Goal: Task Accomplishment & Management: Manage account settings

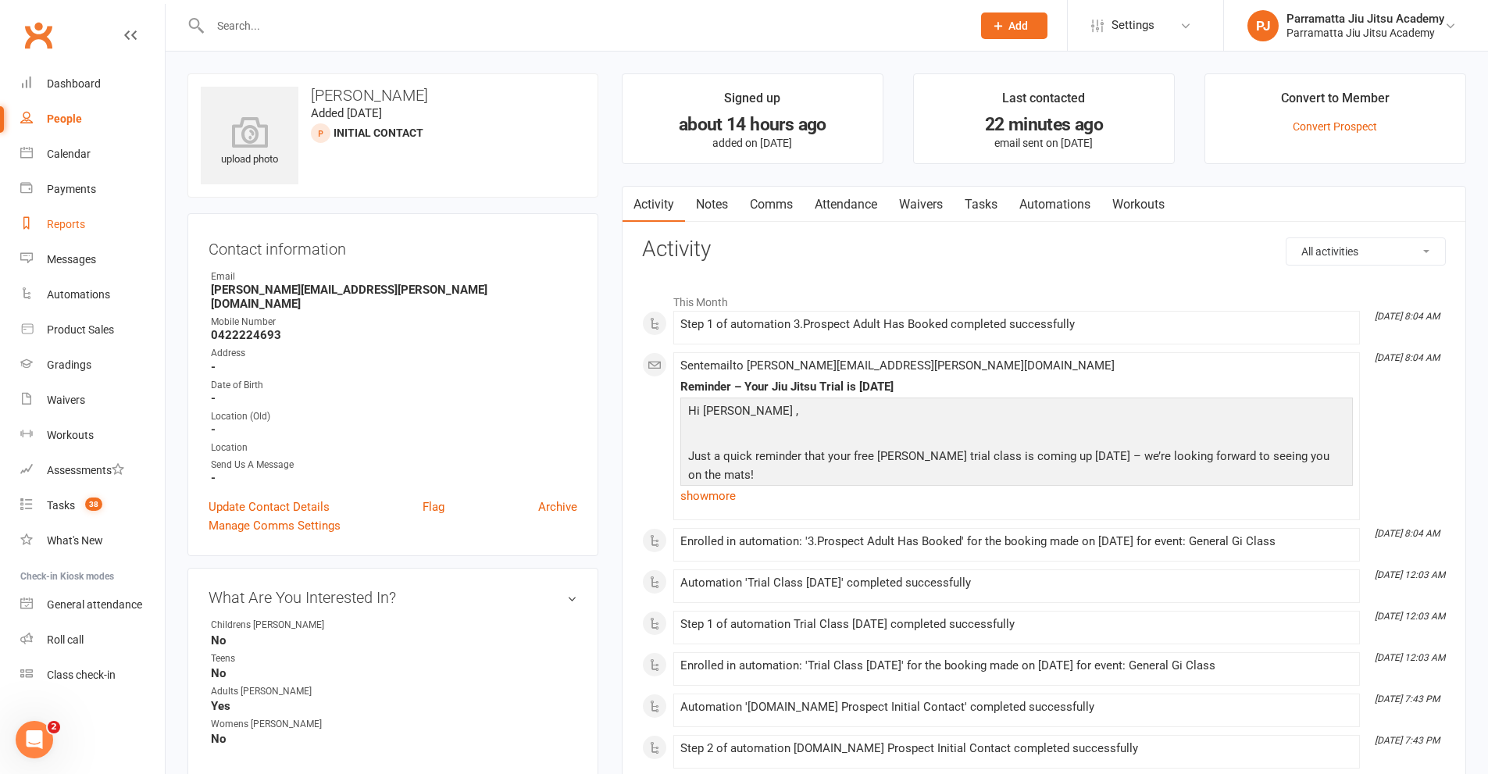
click at [70, 216] on link "Reports" at bounding box center [92, 224] width 144 height 35
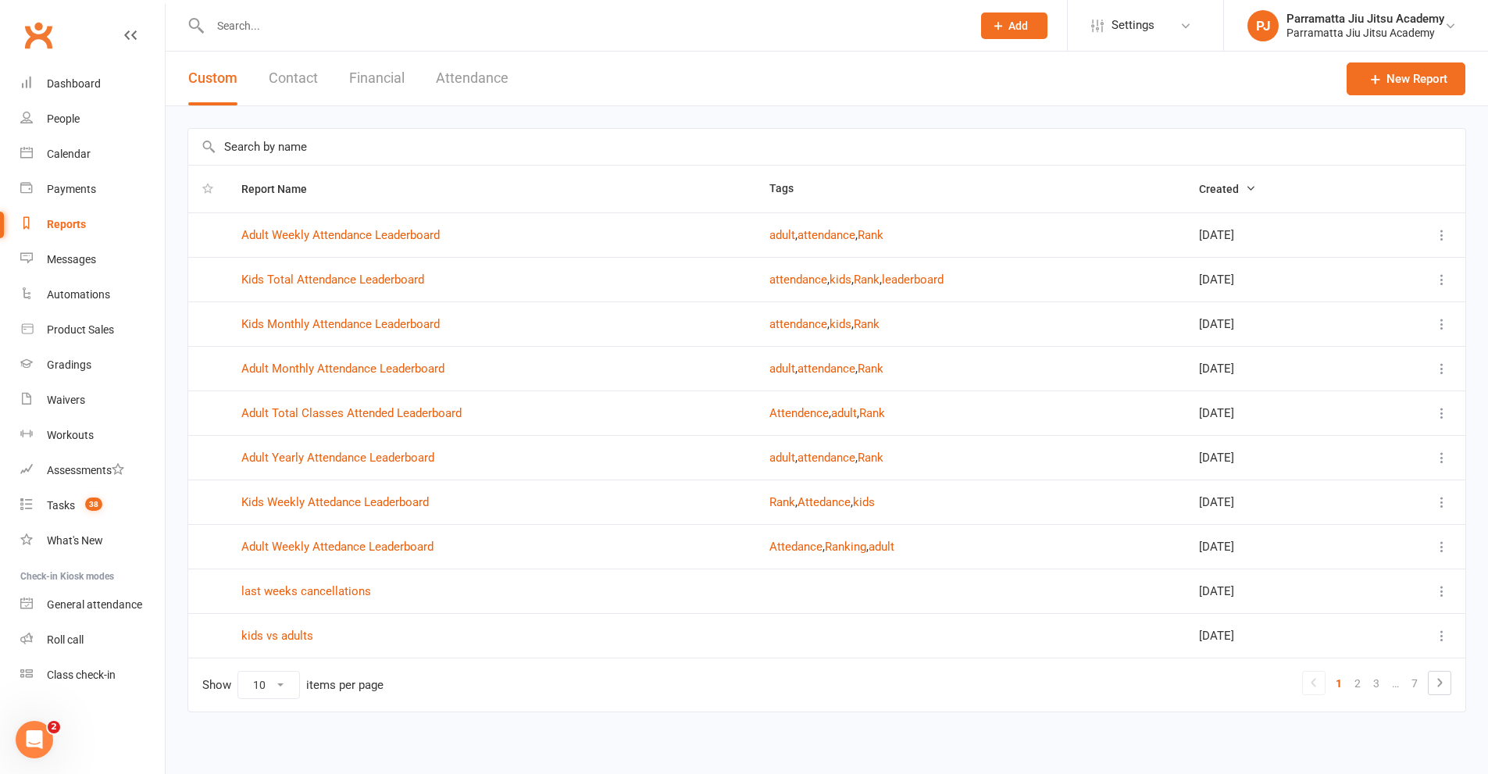
click at [325, 149] on input "text" at bounding box center [826, 147] width 1277 height 36
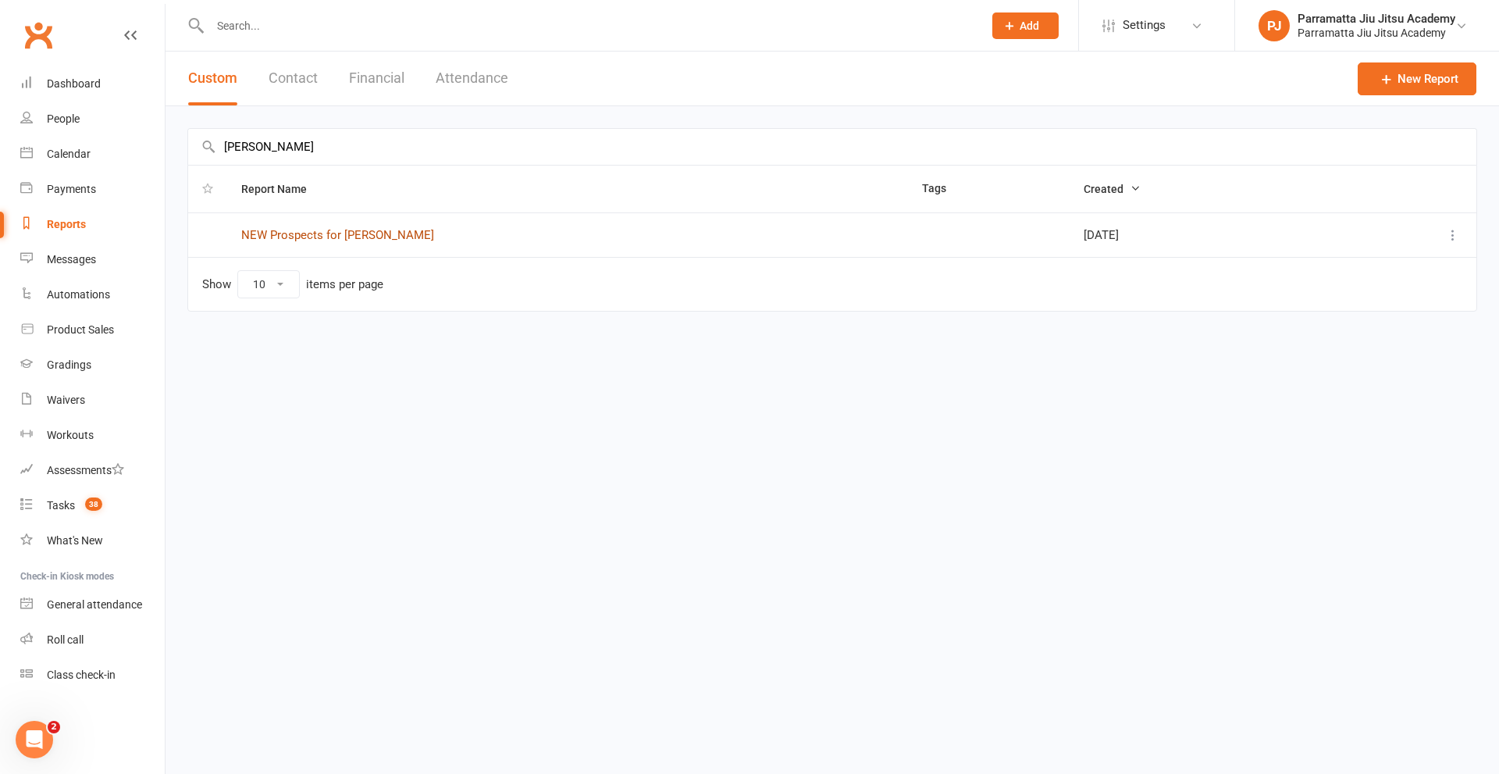
type input "claude"
click at [330, 236] on link "NEW Prospects for [PERSON_NAME]" at bounding box center [337, 235] width 193 height 14
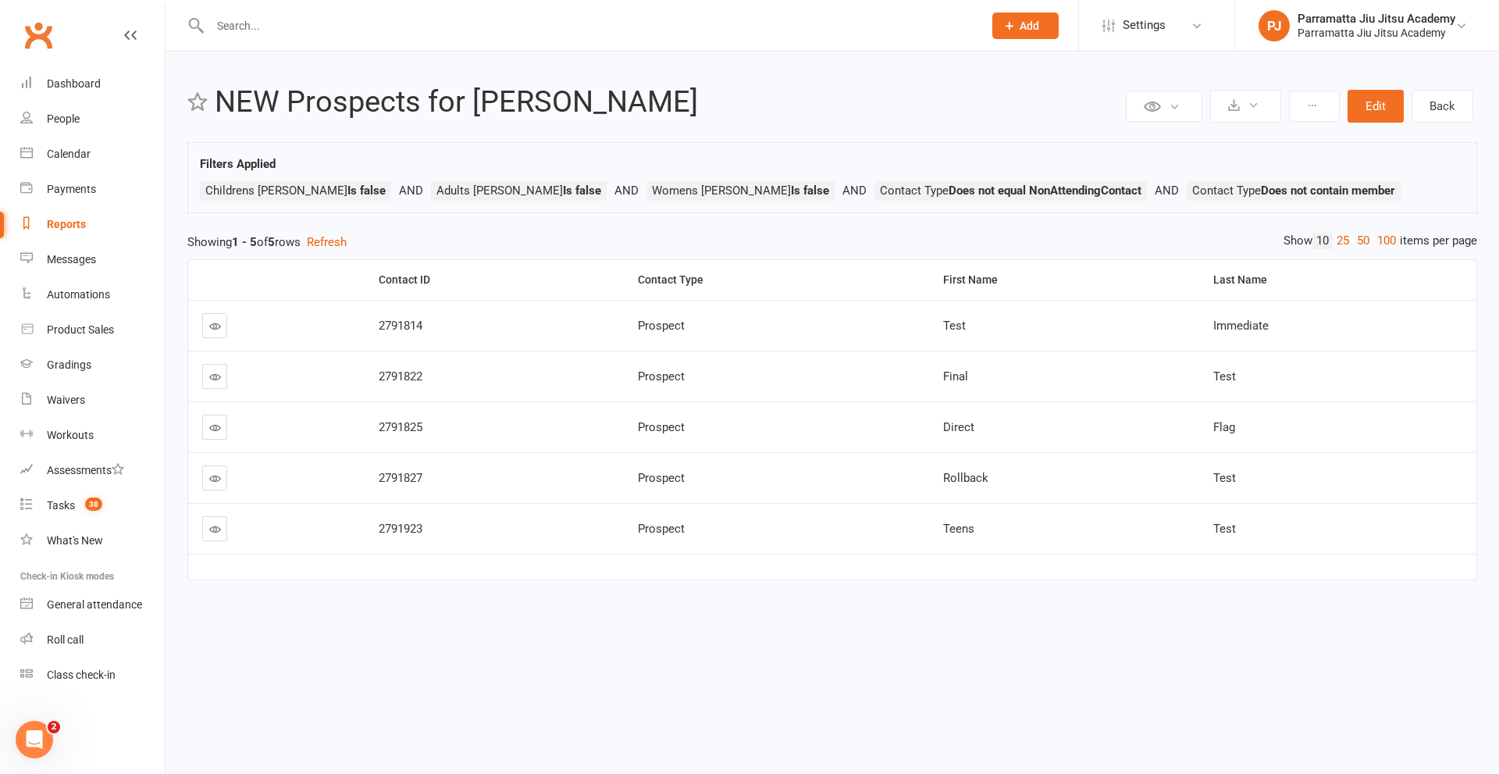
click at [216, 334] on link at bounding box center [214, 325] width 25 height 25
click at [1368, 107] on button "Edit" at bounding box center [1376, 106] width 56 height 33
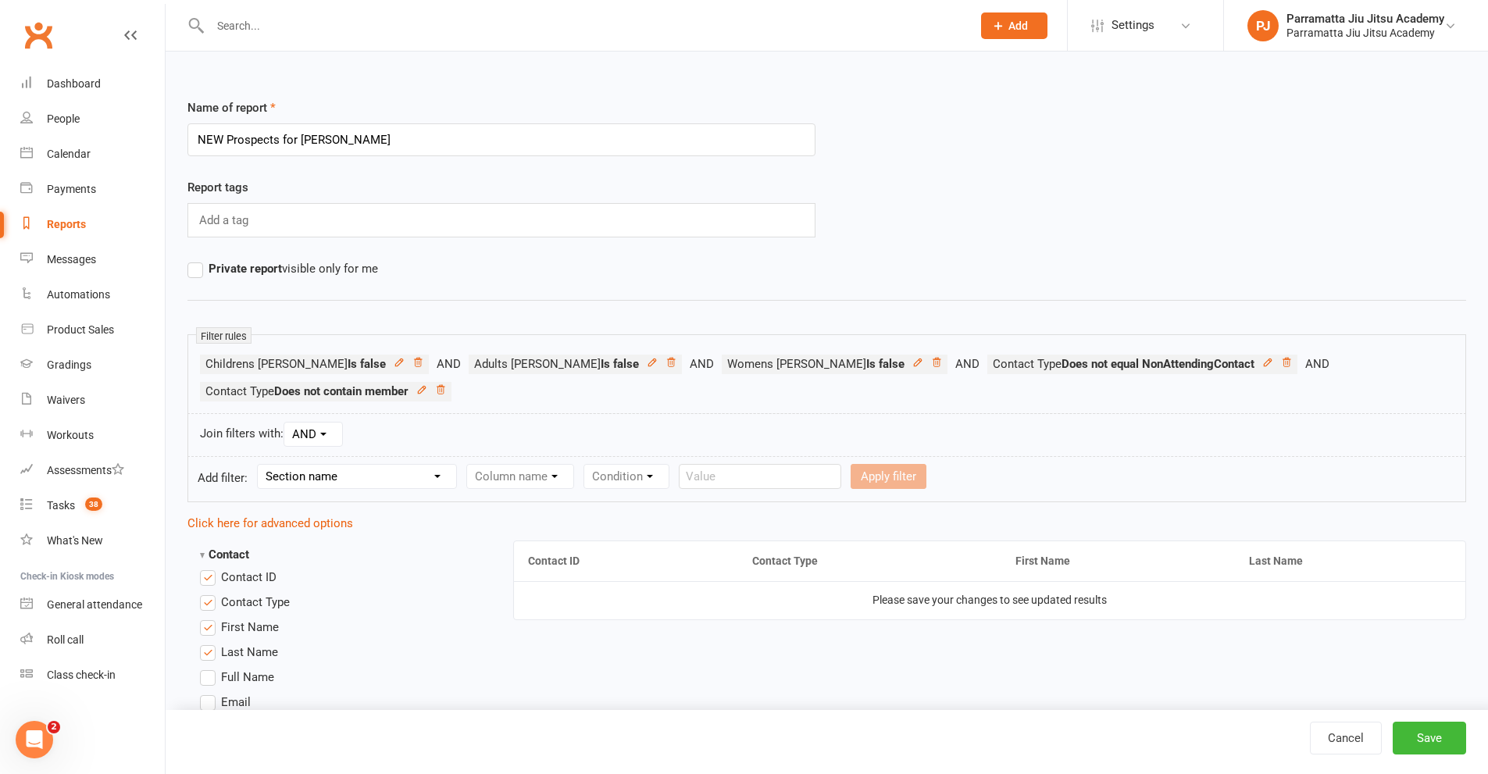
click at [327, 480] on select "Section name Contact Attendance Aggregate Payment Booking Waitlist Attendees Ca…" at bounding box center [357, 476] width 198 height 23
select select "25"
click at [260, 465] on select "Section name Contact Attendance Aggregate Payment Booking Waitlist Attendees Ca…" at bounding box center [357, 476] width 198 height 23
click at [324, 423] on select "AND OR" at bounding box center [313, 433] width 58 height 23
click at [406, 426] on div "Join filters with: AND OR" at bounding box center [826, 435] width 1278 height 44
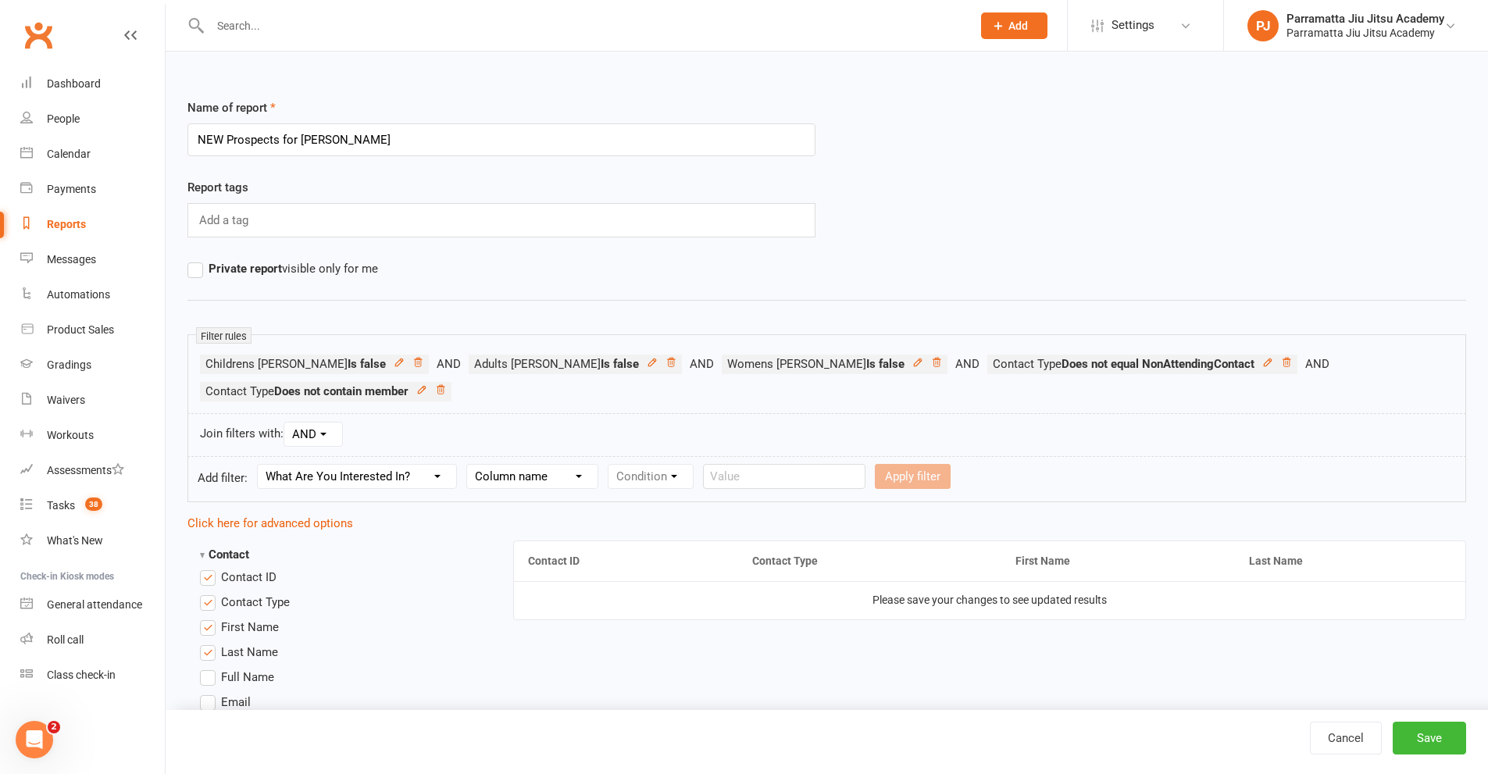
click at [547, 477] on select "Column name Childrens Jiu Jitsu Teens Adults Jiu Jitsu Womens Jiu Jitsu" at bounding box center [532, 476] width 130 height 23
select select "1"
click at [467, 465] on select "Column name Childrens Jiu Jitsu Teens Adults Jiu Jitsu Womens Jiu Jitsu" at bounding box center [532, 476] width 130 height 23
click at [660, 471] on select "Condition Is Is not Is blank Is not blank" at bounding box center [655, 476] width 94 height 23
select select "0"
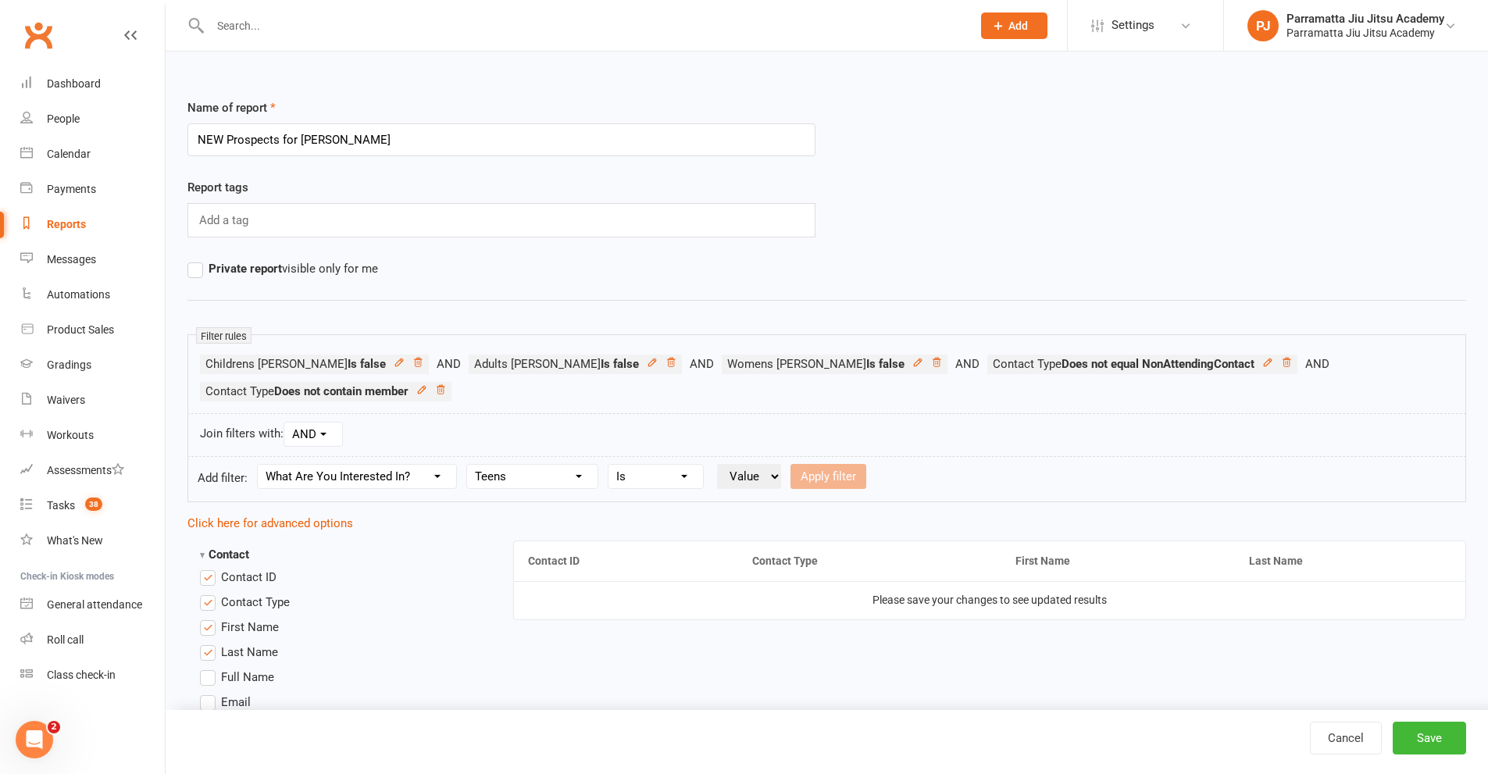
click at [608, 465] on select "Condition Is Is not Is blank Is not blank" at bounding box center [655, 476] width 94 height 23
click at [742, 476] on select "Value Yes No" at bounding box center [749, 476] width 64 height 25
select select "false"
click at [717, 464] on select "Value Yes No" at bounding box center [749, 476] width 64 height 25
click at [815, 472] on button "Apply filter" at bounding box center [828, 476] width 76 height 25
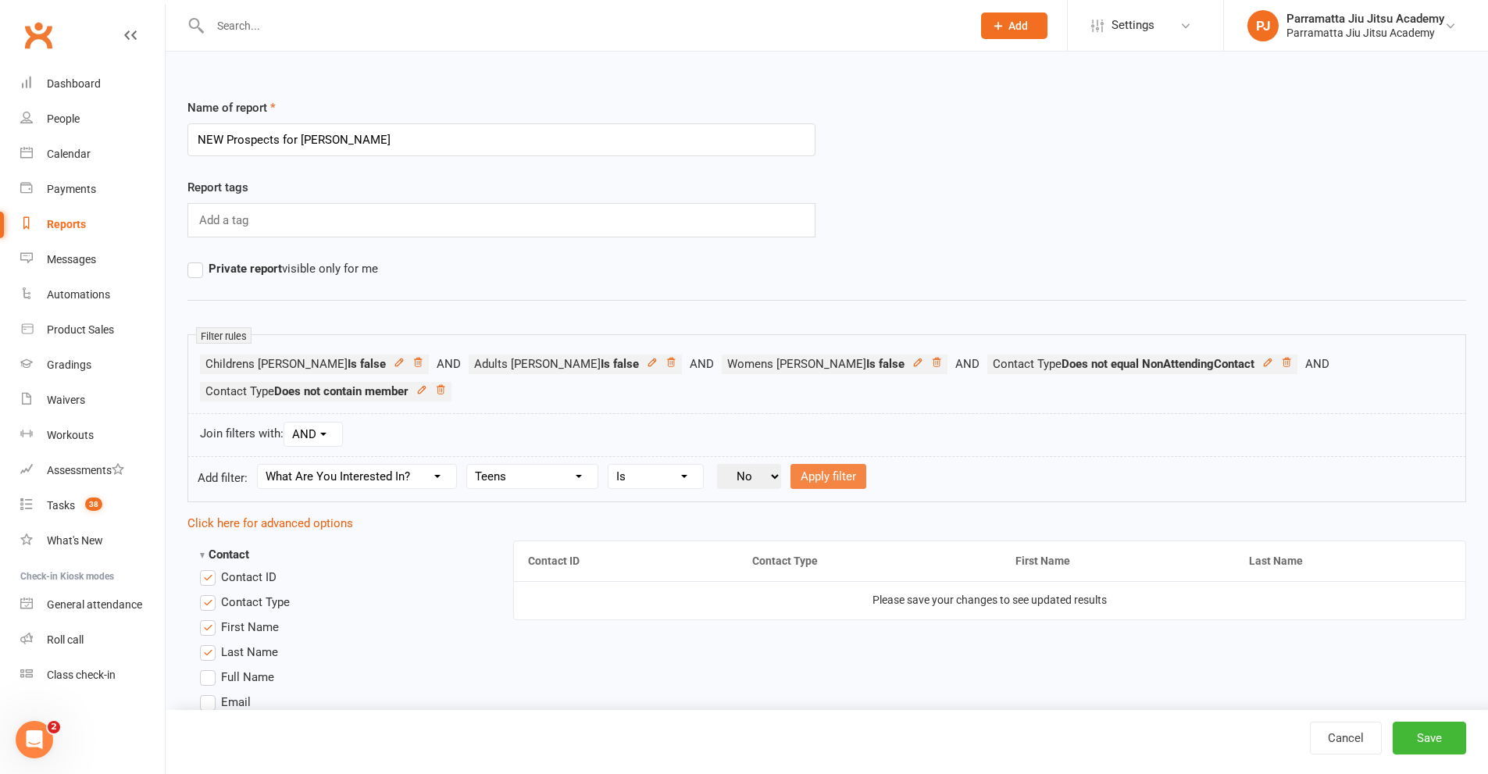
select select
click at [1453, 736] on button "Save" at bounding box center [1428, 738] width 73 height 33
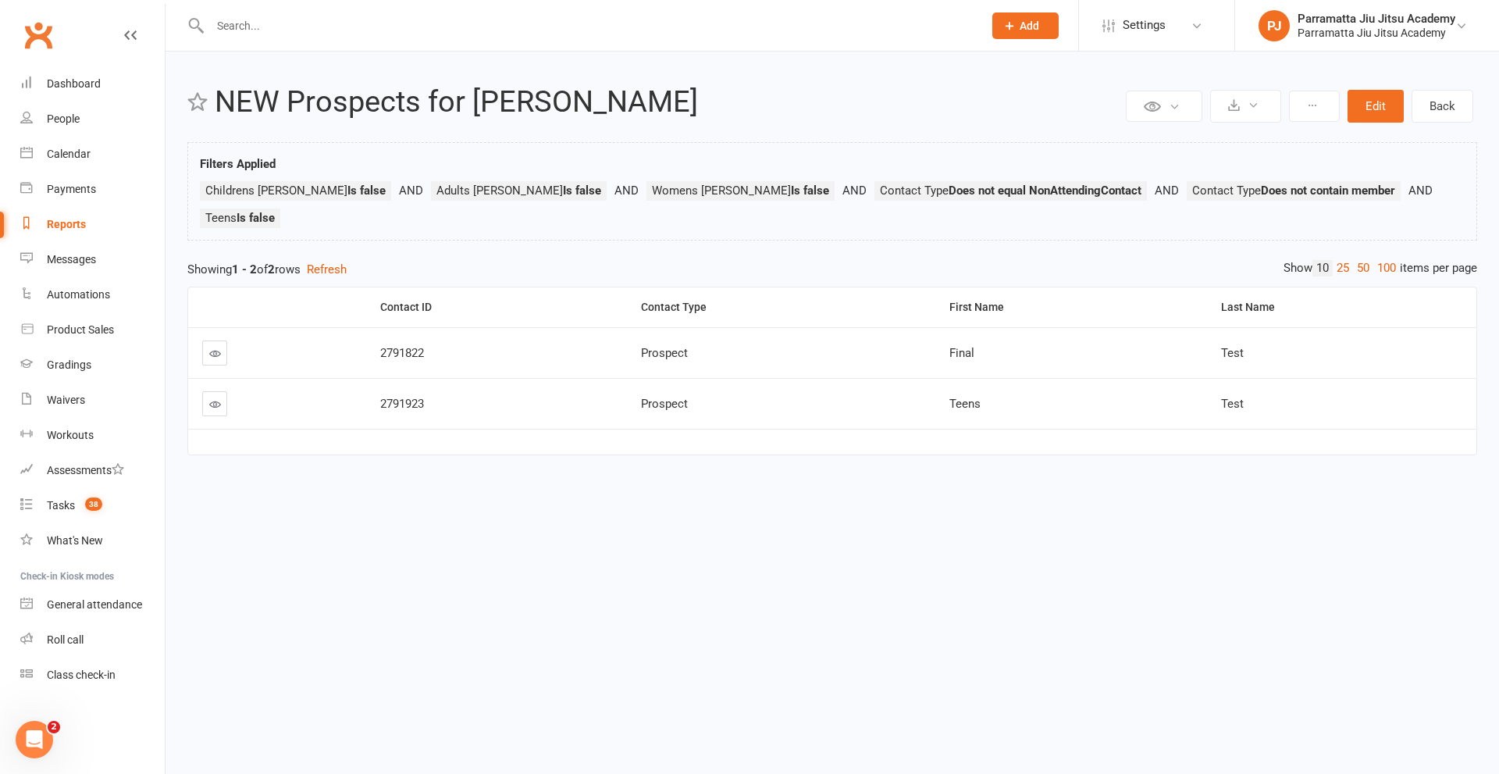
click at [216, 347] on icon at bounding box center [215, 353] width 12 height 12
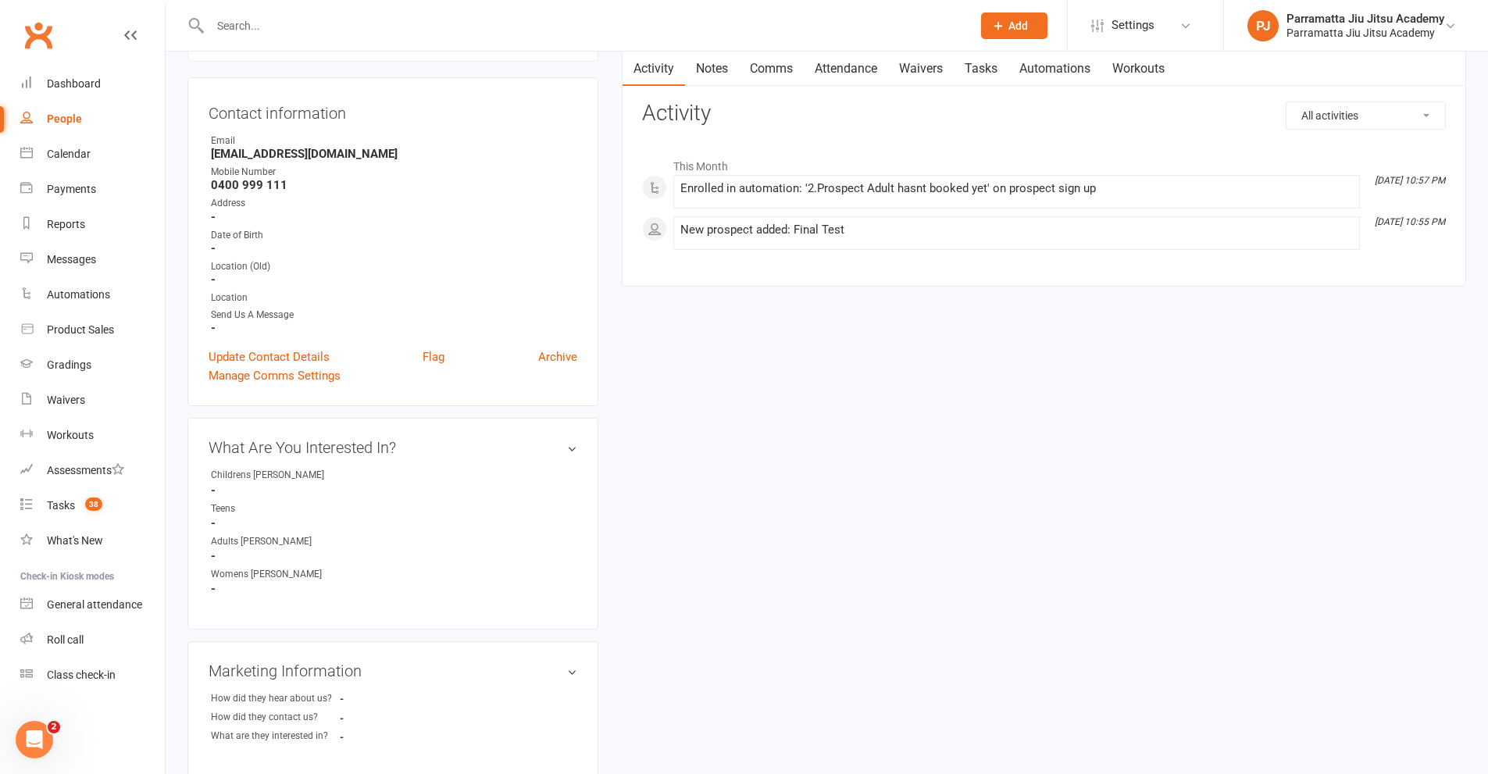
scroll to position [156, 0]
click at [565, 358] on link "Archive" at bounding box center [557, 355] width 39 height 19
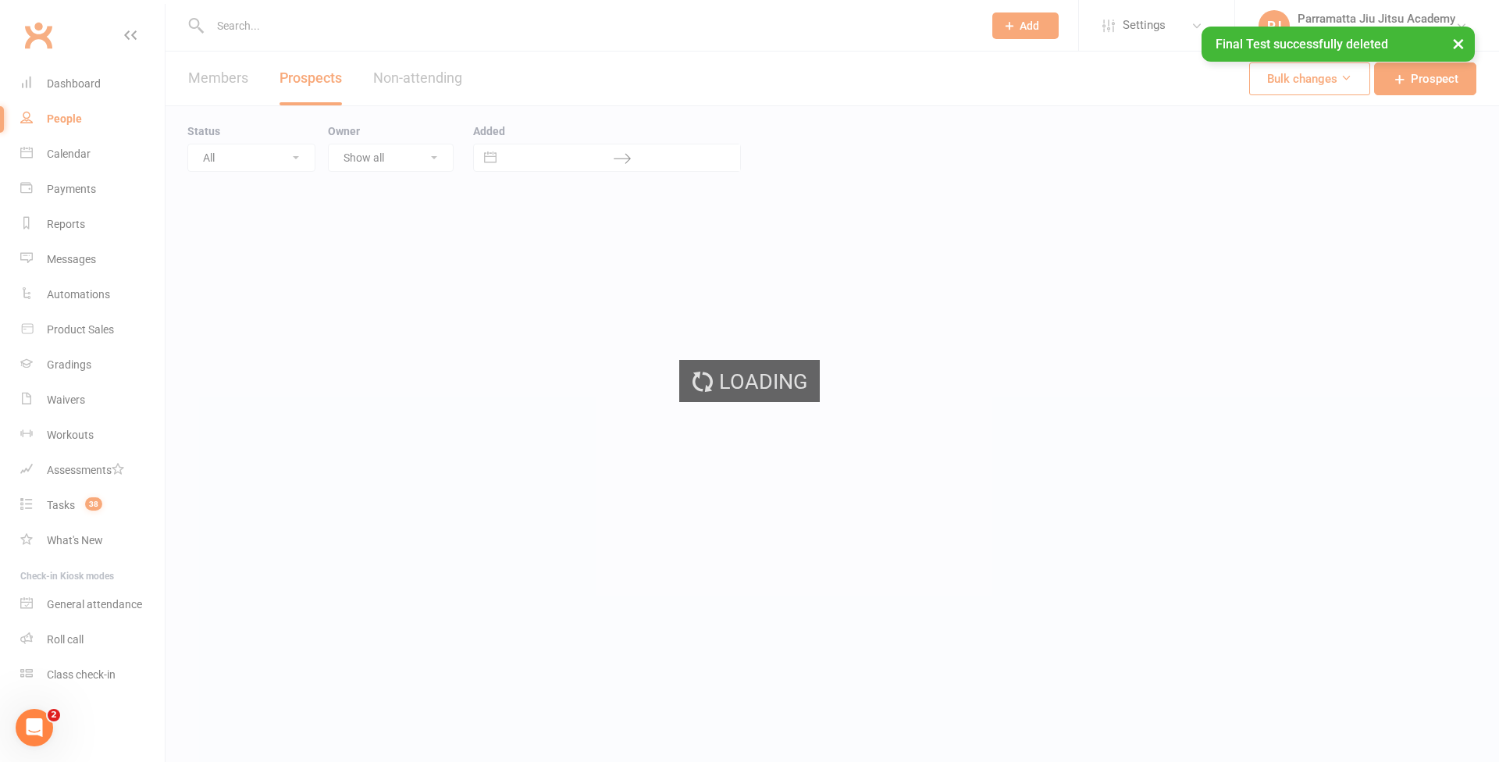
select select "100"
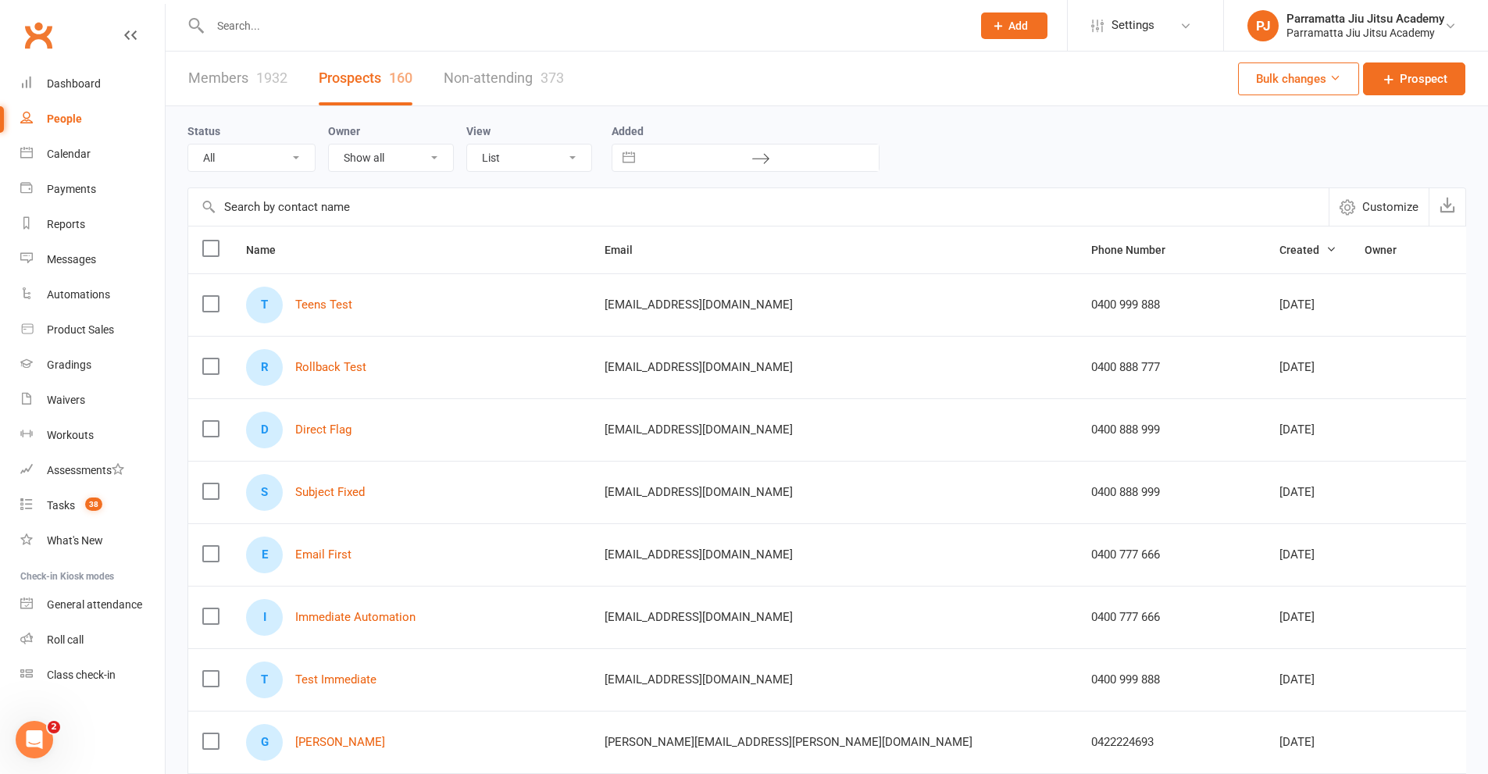
click at [210, 308] on label at bounding box center [210, 304] width 16 height 16
click at [210, 296] on input "checkbox" at bounding box center [210, 296] width 16 height 0
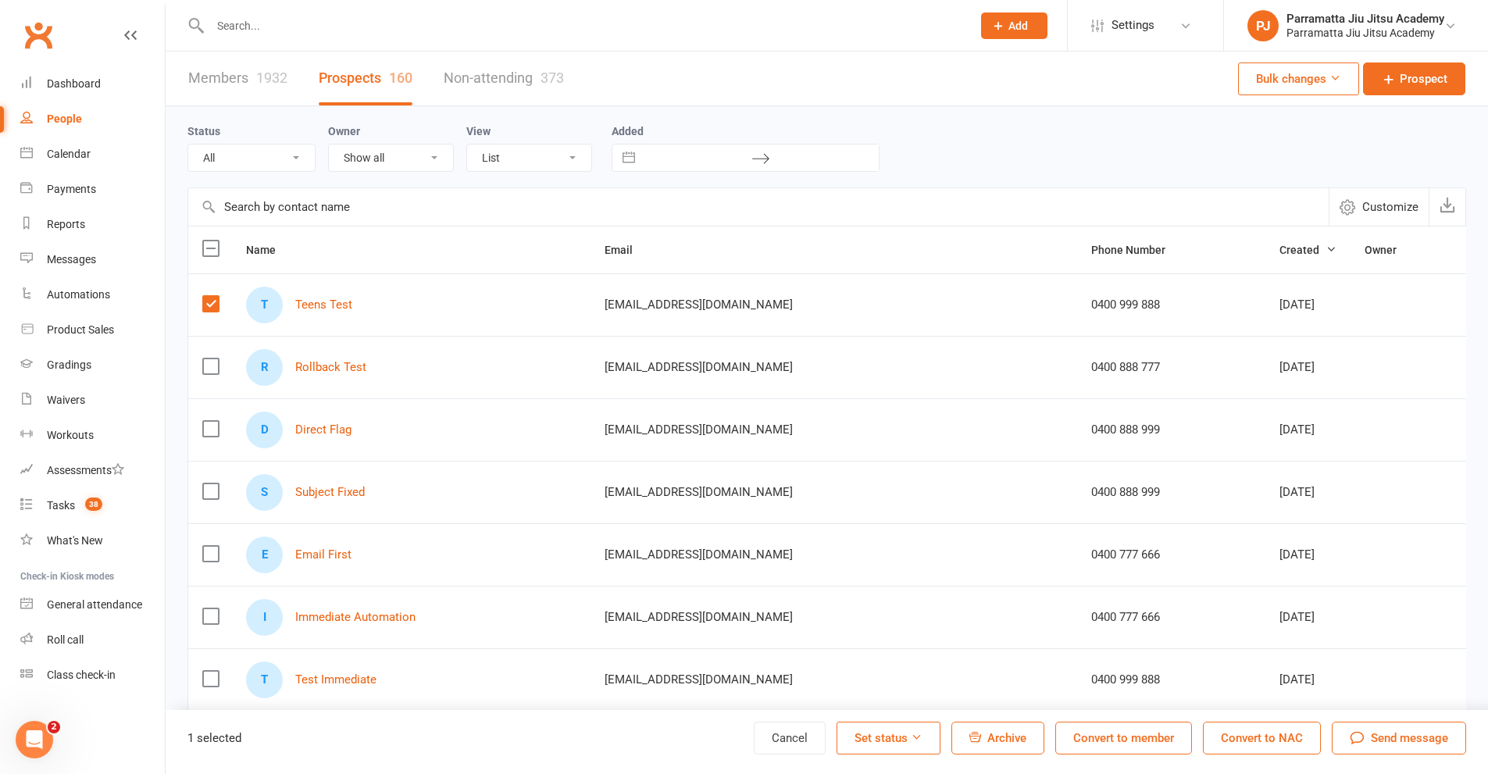
click at [214, 367] on label at bounding box center [210, 366] width 16 height 16
click at [214, 358] on input "checkbox" at bounding box center [210, 358] width 16 height 0
click at [204, 426] on label at bounding box center [210, 429] width 16 height 16
click at [204, 421] on input "checkbox" at bounding box center [210, 421] width 16 height 0
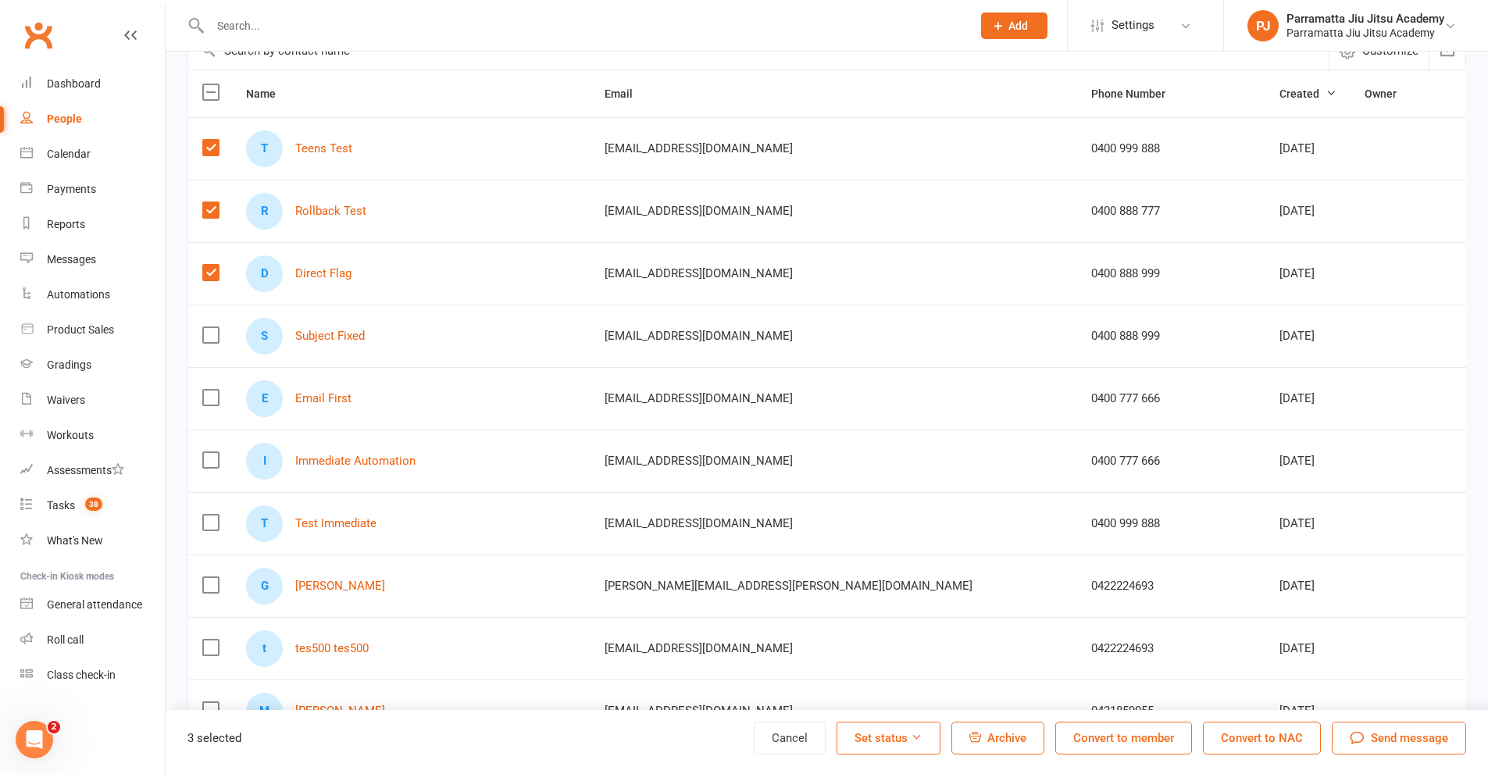
click at [209, 338] on label at bounding box center [210, 335] width 16 height 16
click at [209, 327] on input "checkbox" at bounding box center [210, 327] width 16 height 0
click at [216, 402] on label at bounding box center [210, 398] width 16 height 16
click at [216, 390] on input "checkbox" at bounding box center [210, 390] width 16 height 0
click at [216, 455] on label at bounding box center [210, 460] width 16 height 16
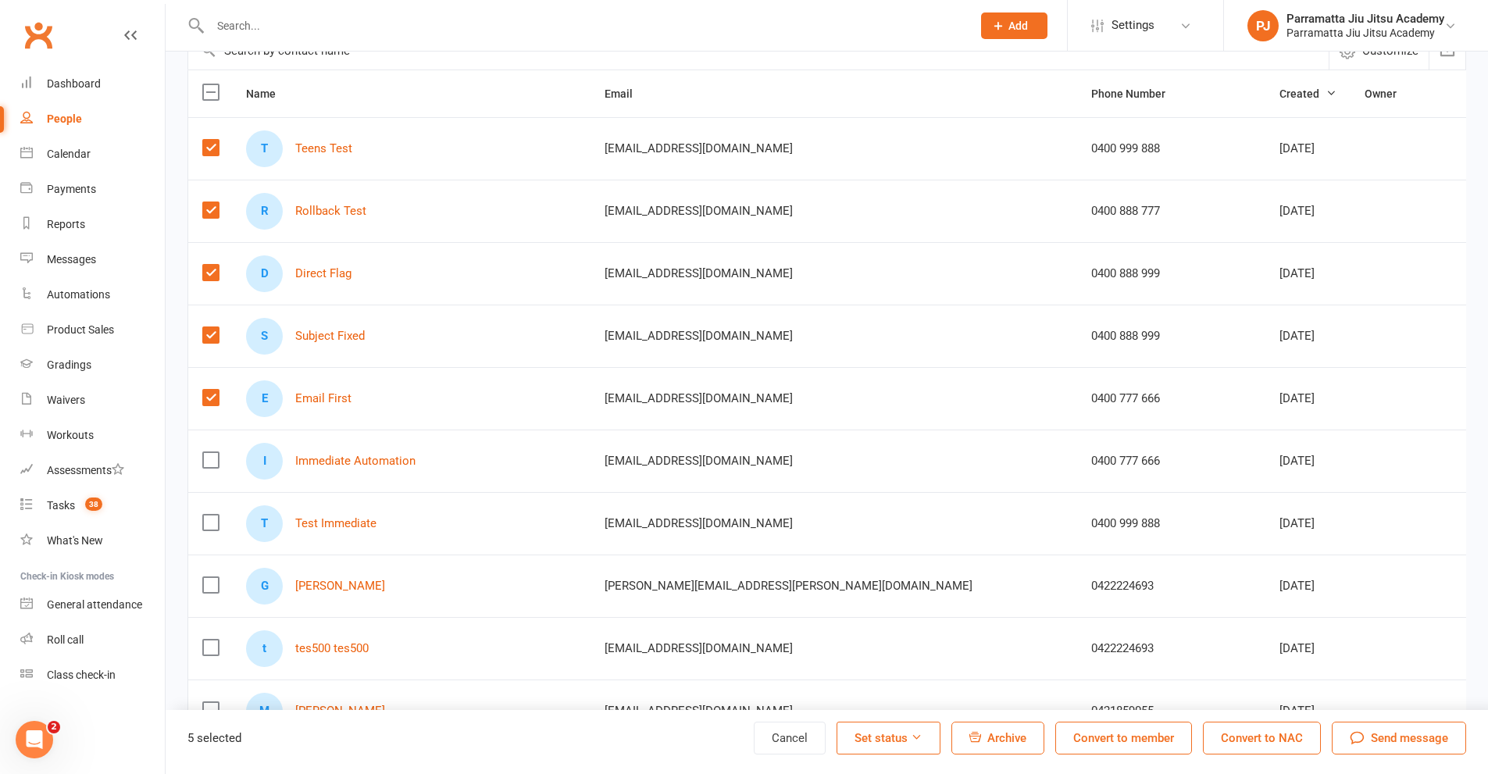
click at [216, 452] on input "checkbox" at bounding box center [210, 452] width 16 height 0
click at [207, 515] on label at bounding box center [210, 523] width 16 height 16
click at [207, 515] on input "checkbox" at bounding box center [210, 515] width 16 height 0
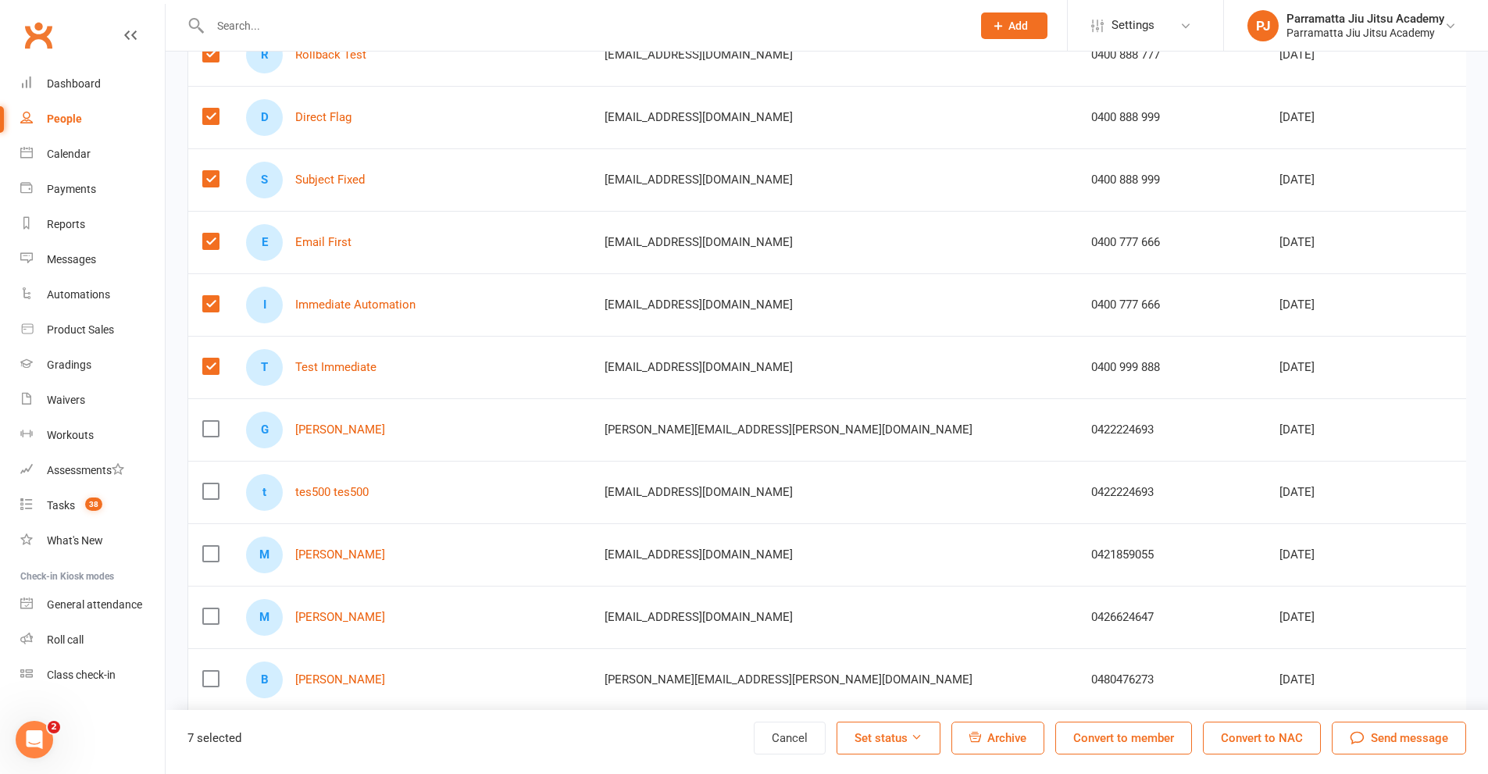
click at [207, 426] on label at bounding box center [210, 429] width 16 height 16
click at [207, 421] on input "checkbox" at bounding box center [210, 421] width 16 height 0
click at [210, 484] on label at bounding box center [210, 491] width 16 height 16
click at [210, 483] on input "checkbox" at bounding box center [210, 483] width 16 height 0
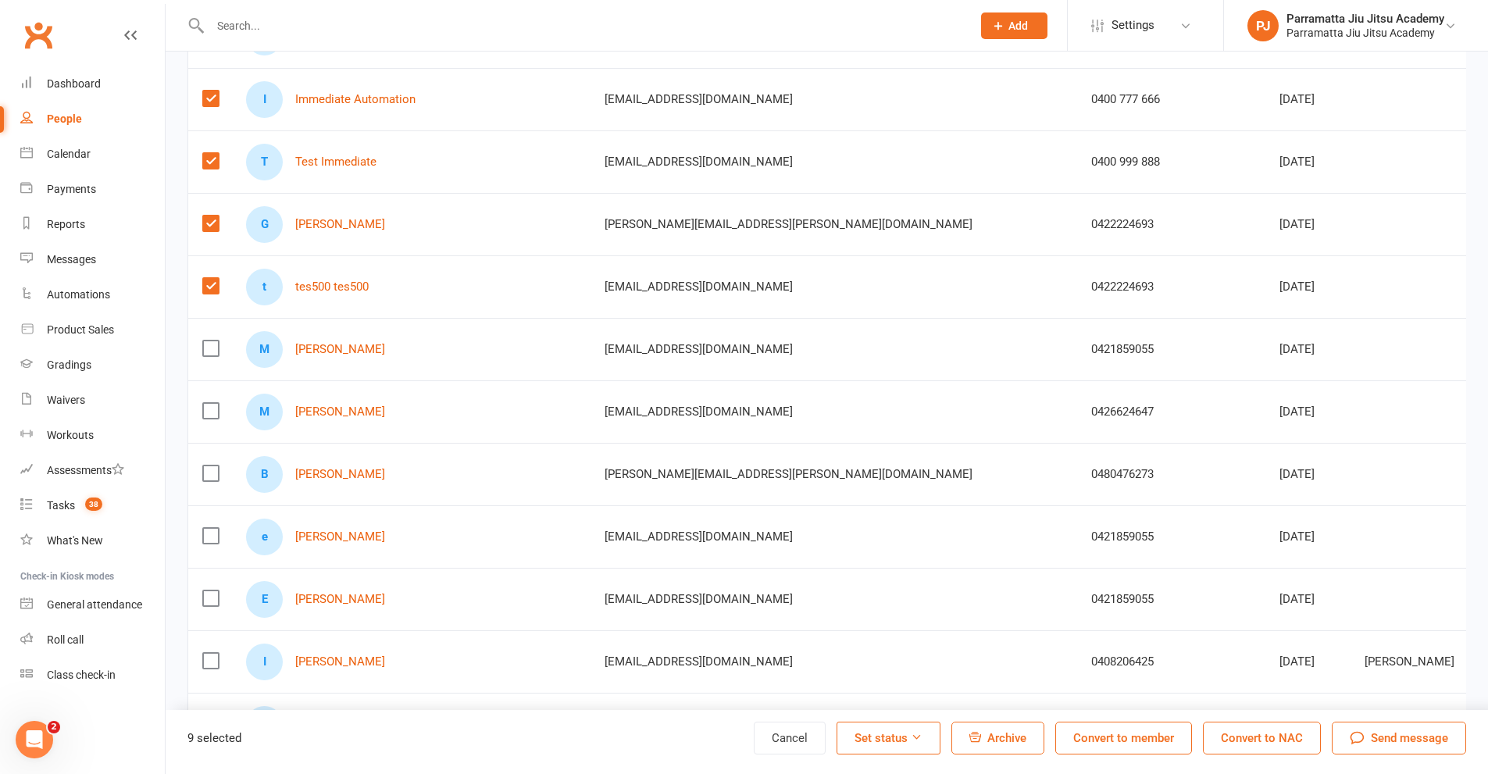
scroll to position [547, 0]
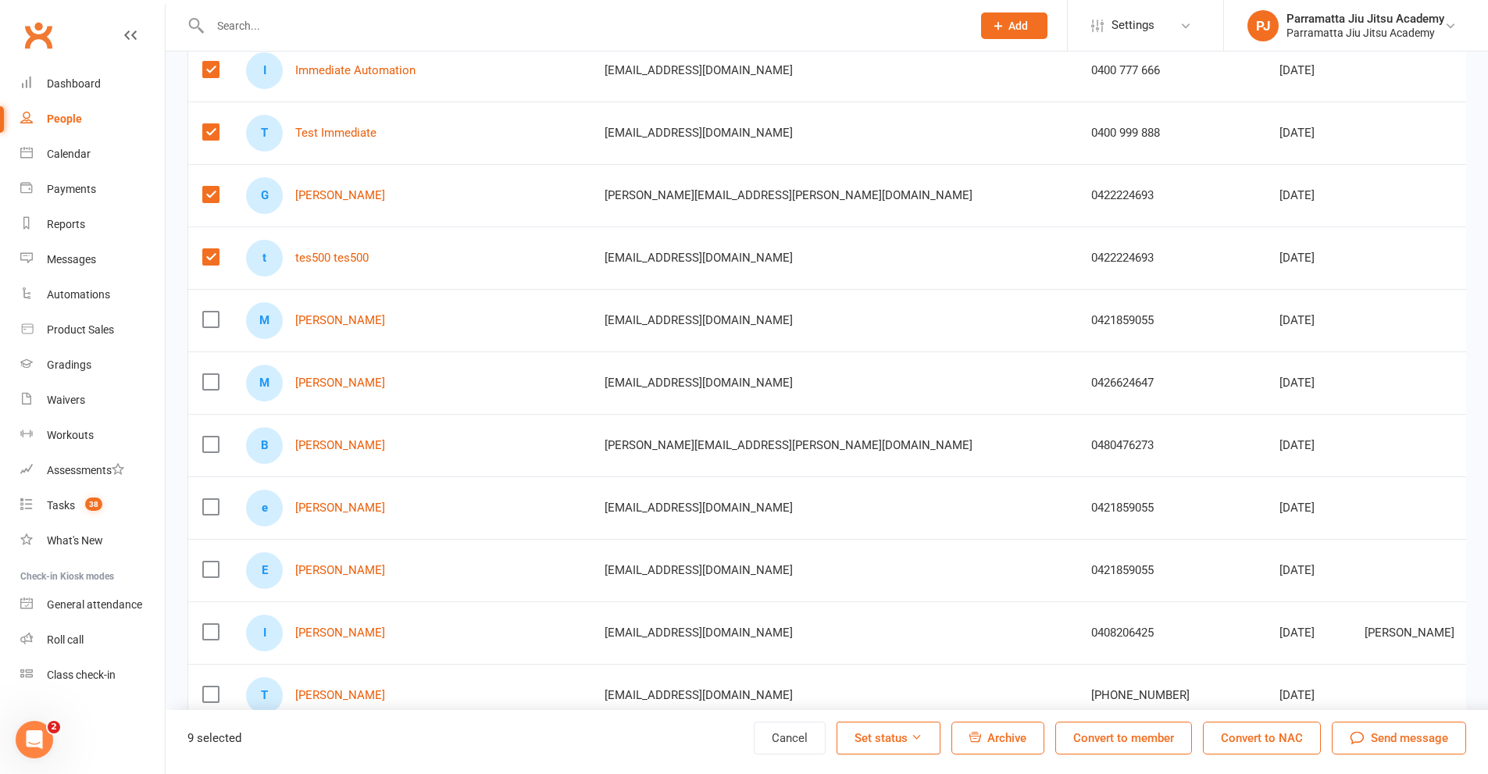
click at [1021, 738] on span "Archive" at bounding box center [1006, 738] width 39 height 14
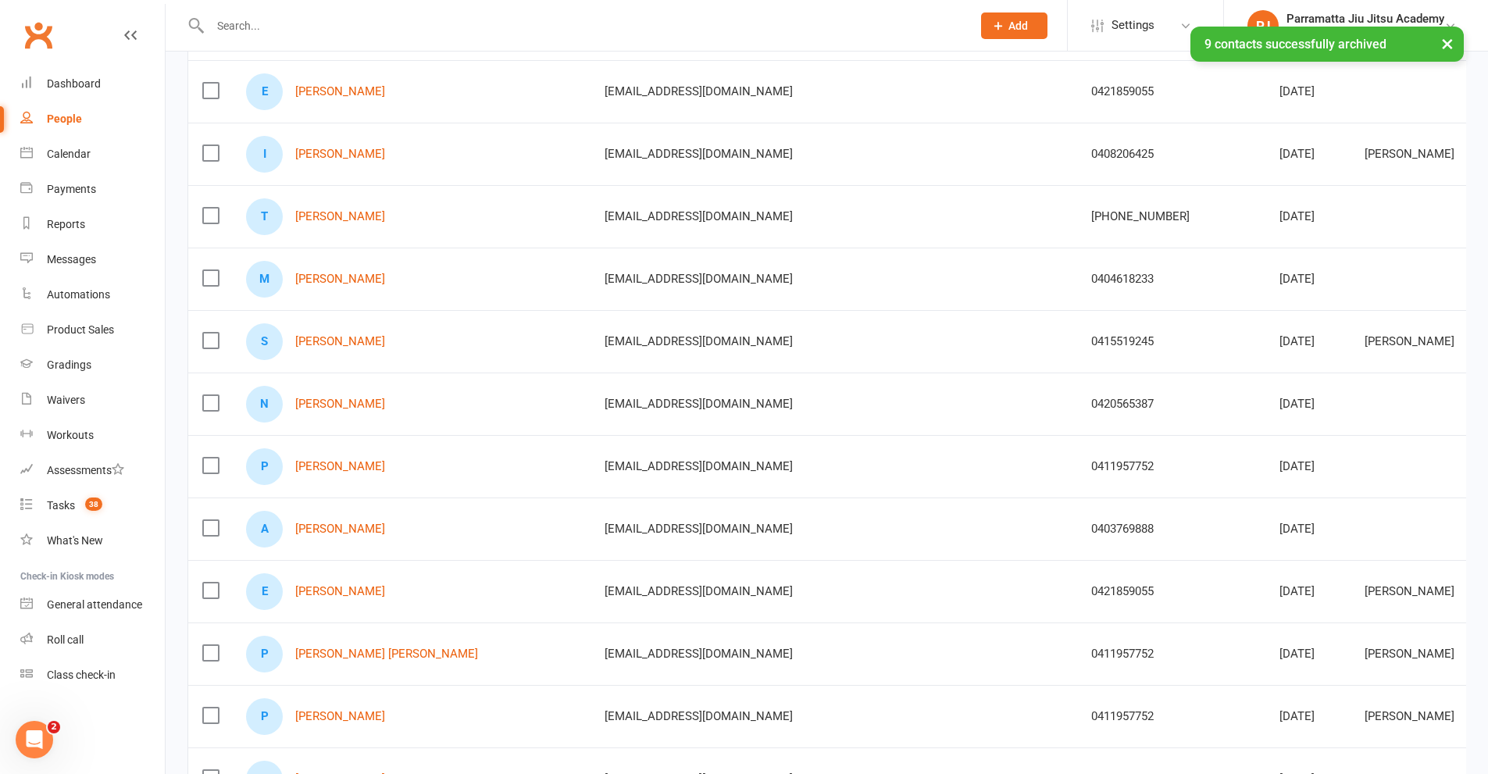
scroll to position [0, 0]
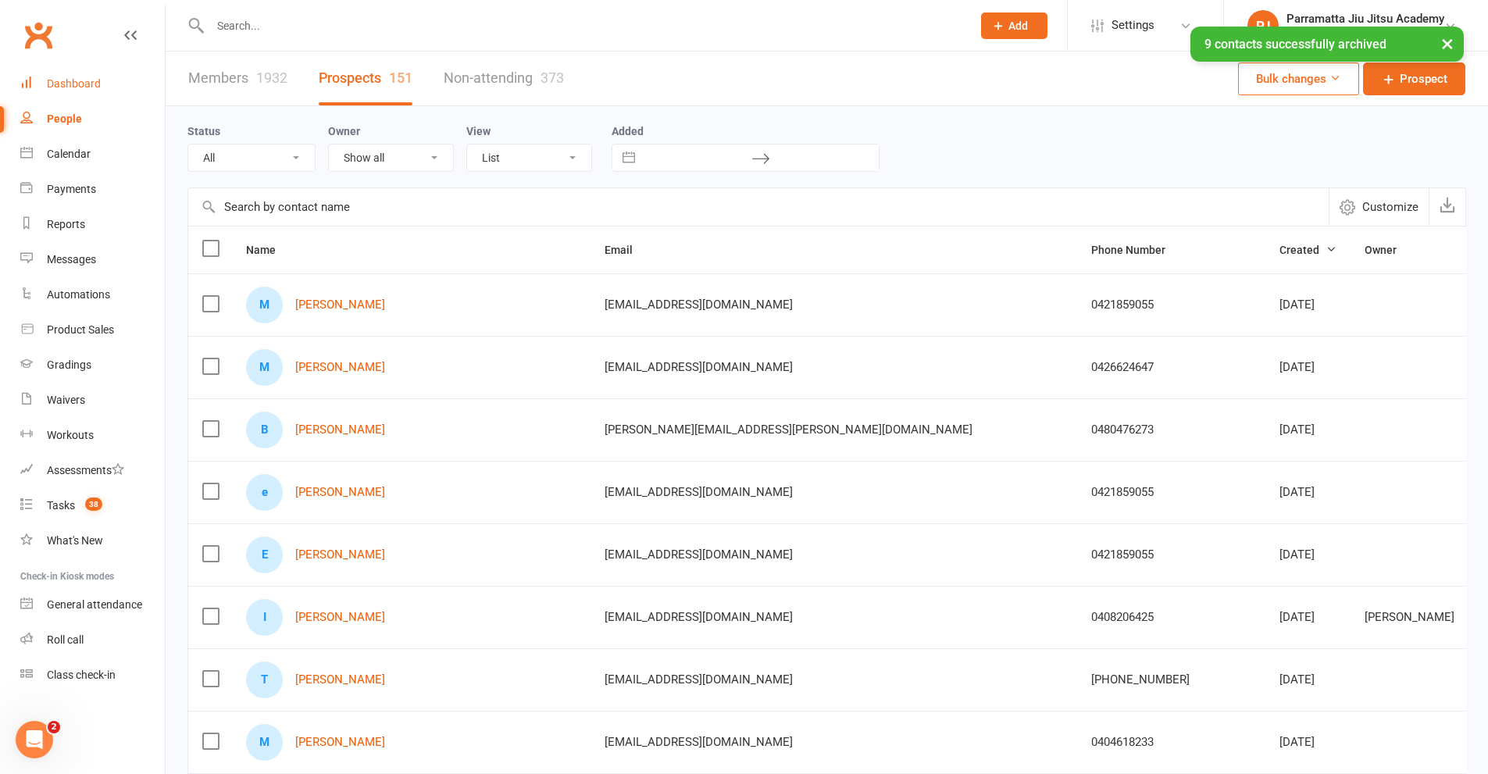
click at [77, 86] on div "Dashboard" at bounding box center [74, 83] width 54 height 12
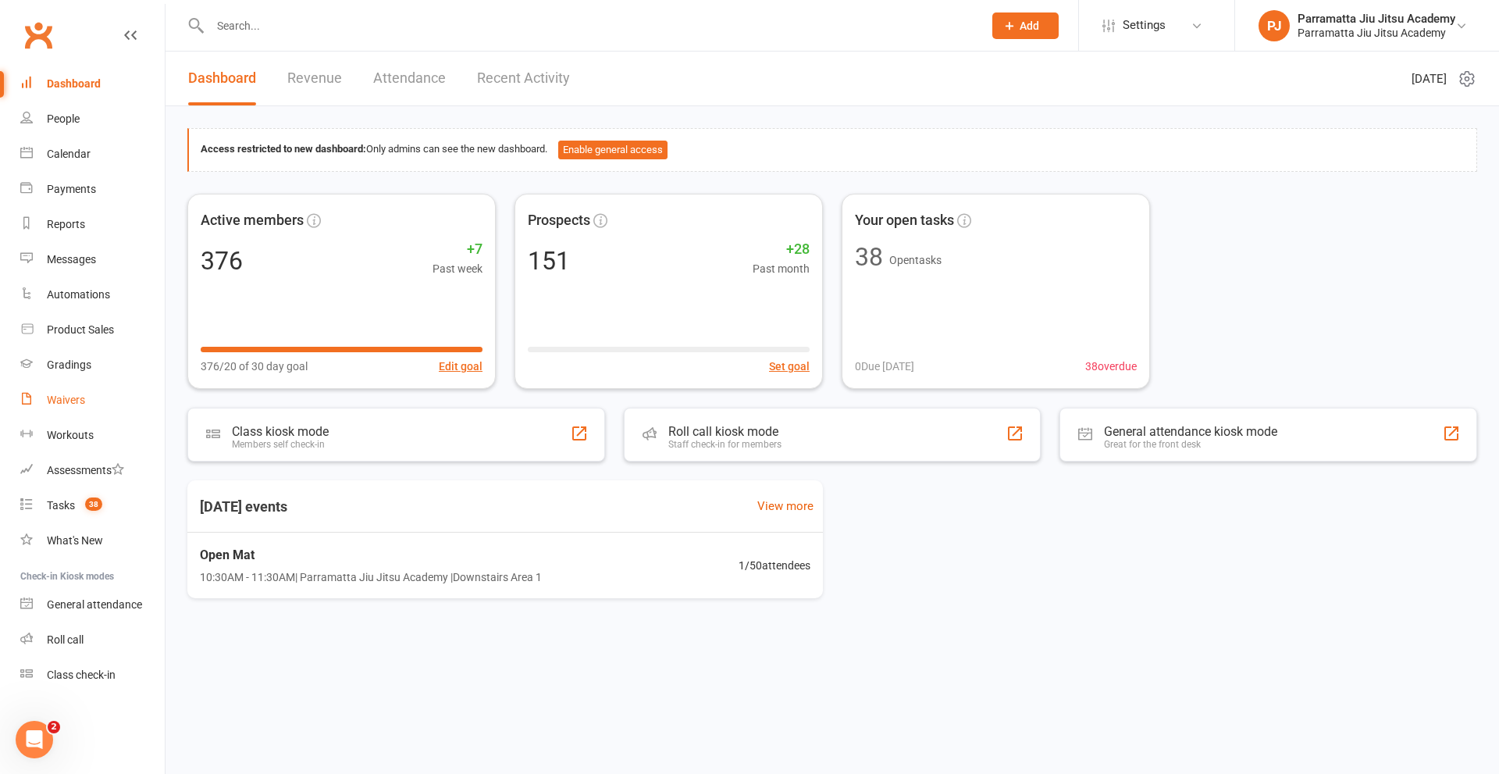
click at [92, 401] on link "Waivers" at bounding box center [92, 400] width 144 height 35
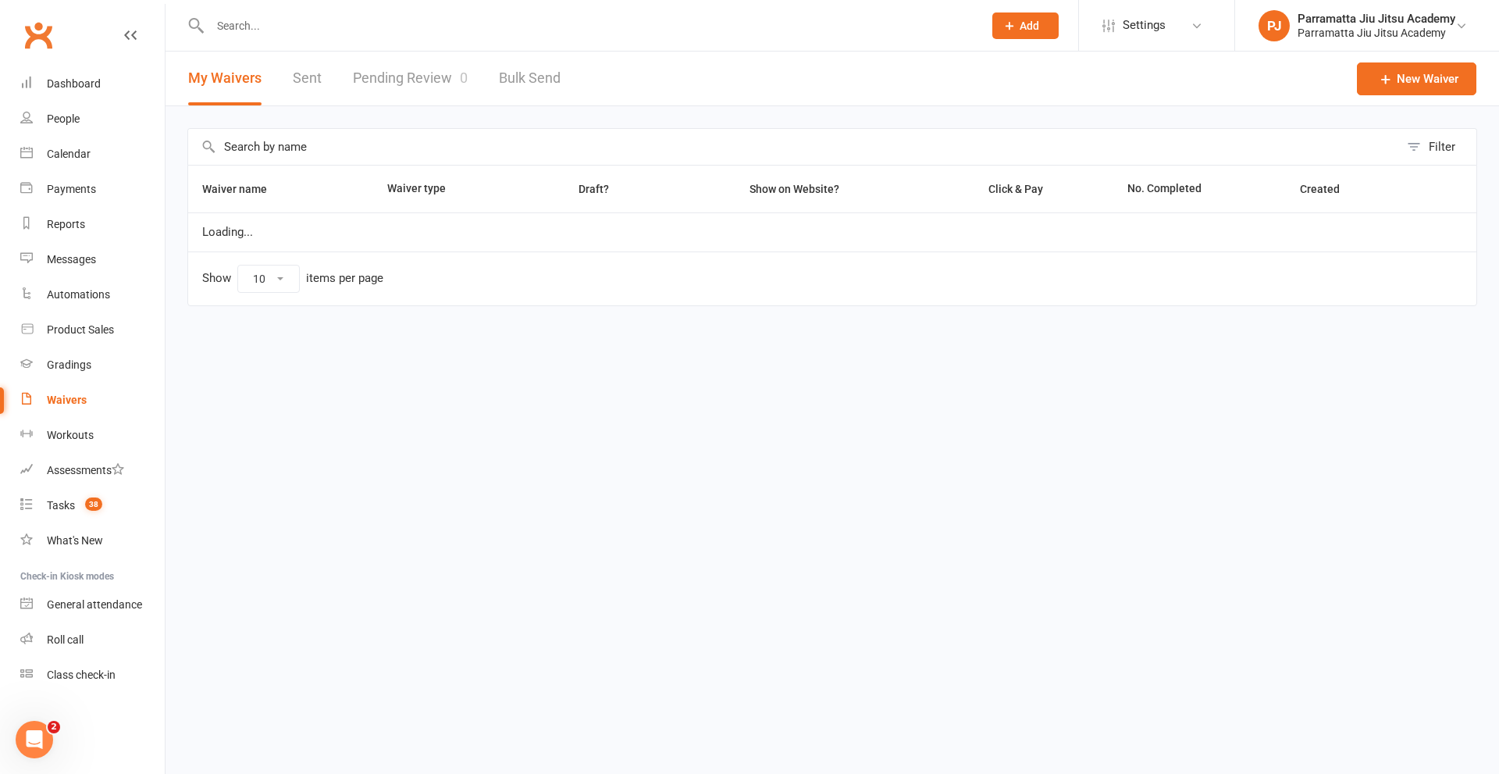
select select "100"
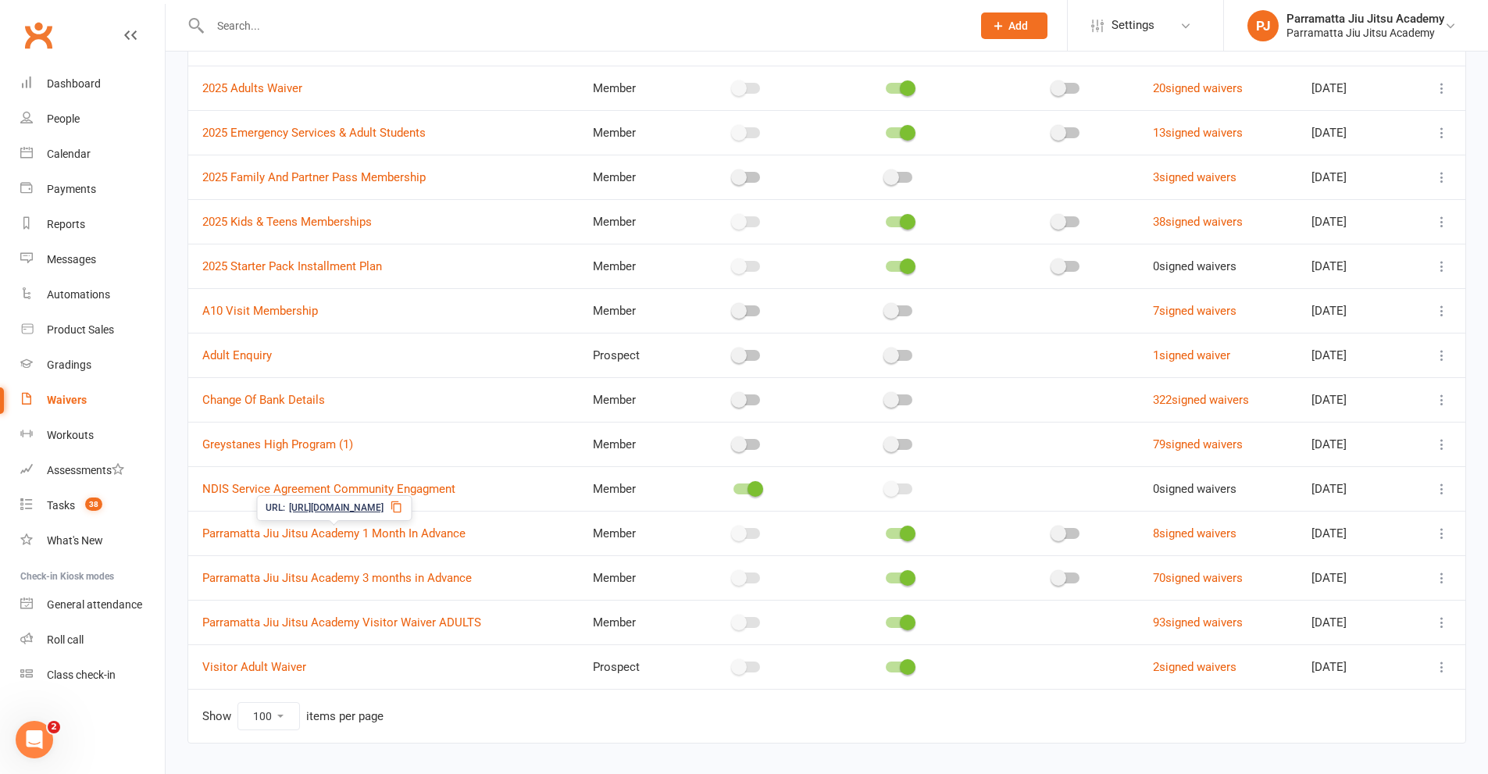
scroll to position [183, 0]
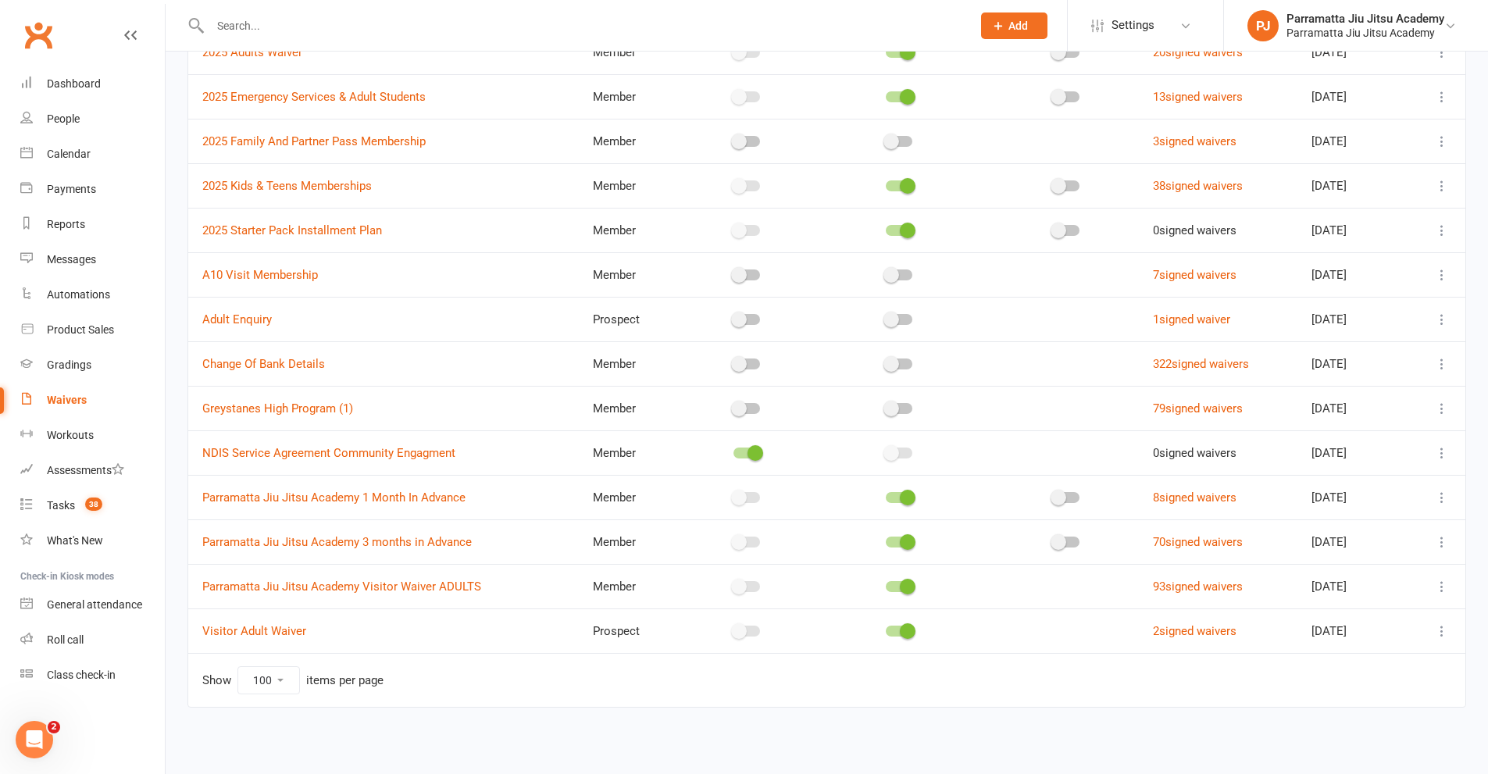
click at [1444, 629] on icon at bounding box center [1442, 631] width 16 height 16
click at [1330, 725] on link "Copy external link to clipboard" at bounding box center [1347, 723] width 184 height 31
click at [76, 90] on div "Dashboard" at bounding box center [74, 83] width 54 height 12
